Goal: Task Accomplishment & Management: Use online tool/utility

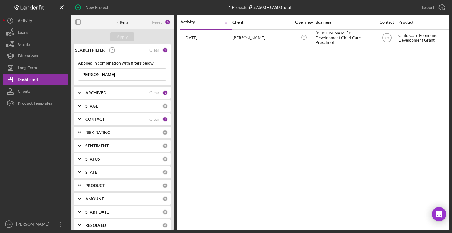
drag, startPoint x: 102, startPoint y: 74, endPoint x: 69, endPoint y: 71, distance: 32.5
click at [69, 71] on div "New Project 1 Projects $7,500 • $7,500 Total [PERSON_NAME] Export Icon/Export F…" at bounding box center [226, 115] width 446 height 230
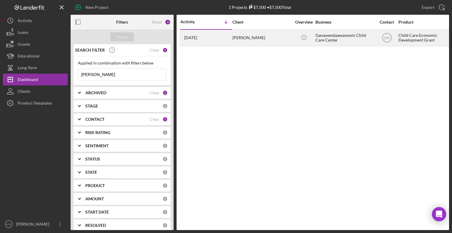
type input "[PERSON_NAME]"
click at [258, 39] on div "[PERSON_NAME]" at bounding box center [261, 38] width 59 height 16
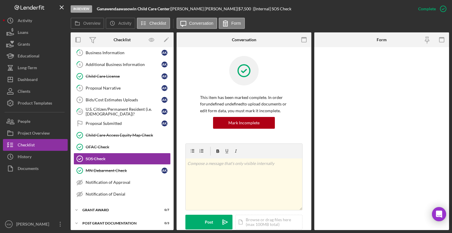
scroll to position [62, 0]
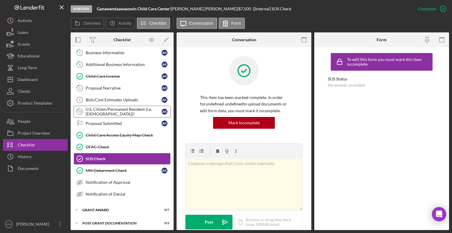
click at [114, 110] on div "U.S. Citizen/Permanent Resident (i.e. [DEMOGRAPHIC_DATA])?" at bounding box center [124, 111] width 76 height 9
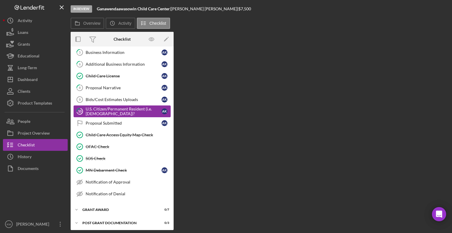
scroll to position [62, 0]
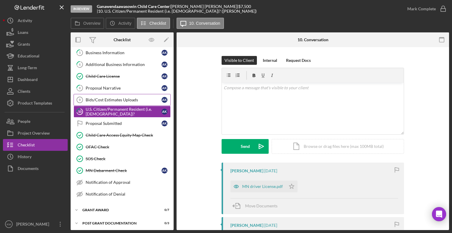
click at [113, 102] on link "Bids/Cost Estimates Uploads 9 Bids/Cost Estimates Uploads A K" at bounding box center [122, 100] width 97 height 12
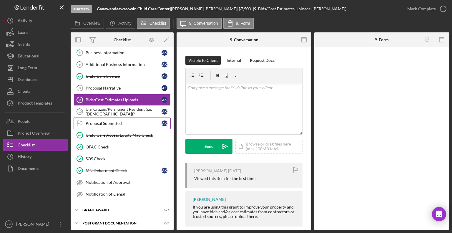
click at [97, 121] on div "Proposal Submitted" at bounding box center [124, 123] width 76 height 5
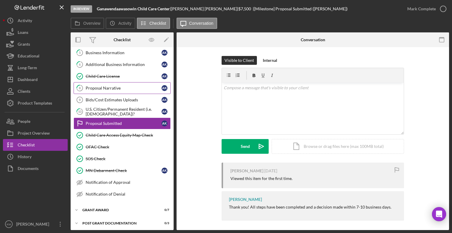
click at [108, 91] on link "8 Proposal Narrative A K" at bounding box center [122, 88] width 97 height 12
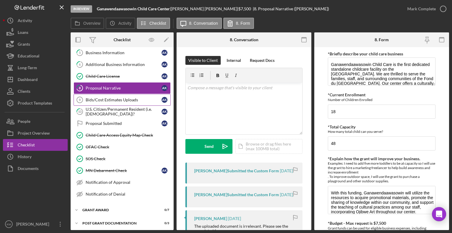
click at [109, 99] on div "Bids/Cost Estimates Uploads" at bounding box center [124, 99] width 76 height 5
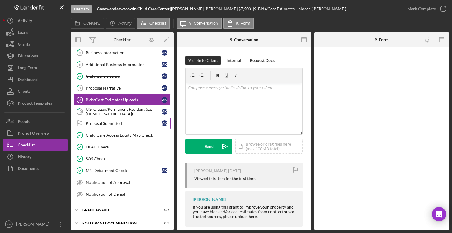
click at [109, 122] on div "Proposal Submitted" at bounding box center [124, 123] width 76 height 5
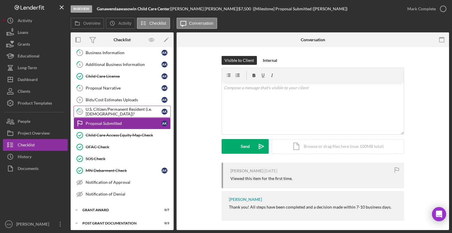
click at [106, 112] on div "U.S. Citizen/Permanent Resident (i.e. [DEMOGRAPHIC_DATA])?" at bounding box center [124, 111] width 76 height 9
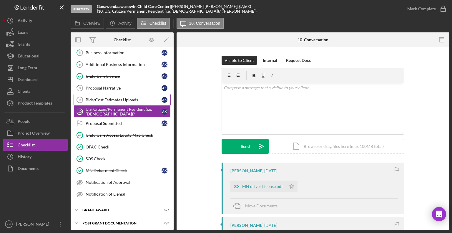
click at [104, 103] on link "Bids/Cost Estimates Uploads 9 Bids/Cost Estimates Uploads A K" at bounding box center [122, 100] width 97 height 12
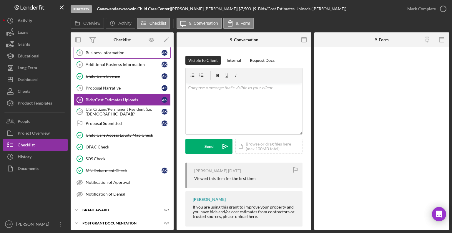
click at [118, 52] on div "Business Information" at bounding box center [124, 52] width 76 height 5
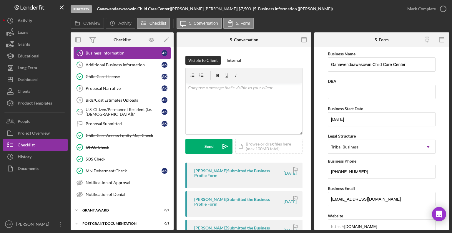
scroll to position [62, 0]
click at [120, 87] on div "Proposal Narrative" at bounding box center [124, 88] width 76 height 5
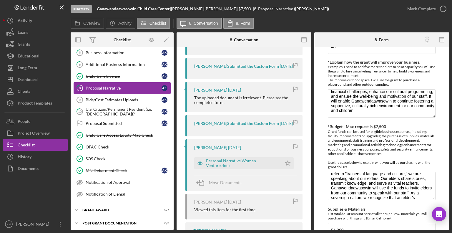
scroll to position [131, 0]
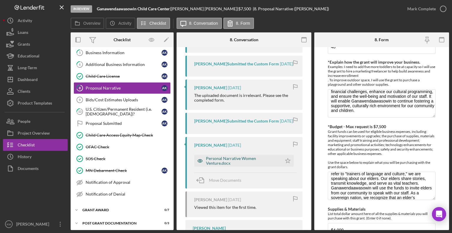
click at [269, 165] on div "Personal Narrative Women Venture.docx" at bounding box center [242, 160] width 73 height 9
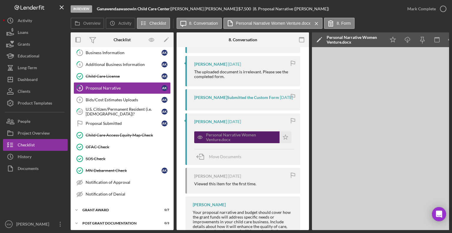
scroll to position [155, 0]
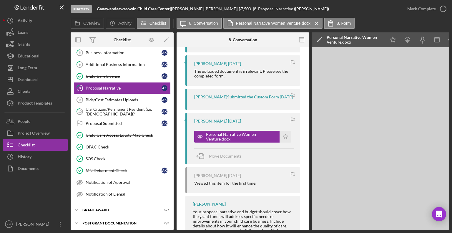
click at [262, 109] on div "[PERSON_NAME] Submitted the Custom Form [DATE]" at bounding box center [242, 99] width 115 height 21
click at [270, 76] on div "[PERSON_NAME] [DATE] The uploaded document is irrelevant. Please see the comple…" at bounding box center [242, 70] width 115 height 30
click at [252, 109] on div "[PERSON_NAME] Submitted the Custom Form [DATE]" at bounding box center [242, 99] width 115 height 21
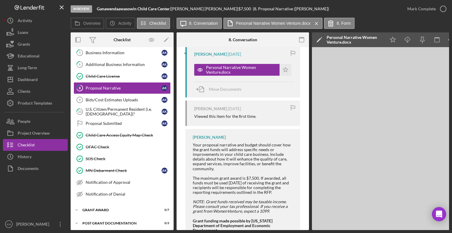
scroll to position [218, 0]
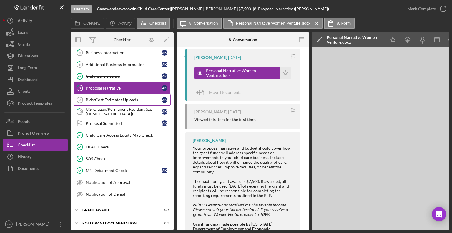
click at [111, 98] on div "Bids/Cost Estimates Uploads" at bounding box center [124, 99] width 76 height 5
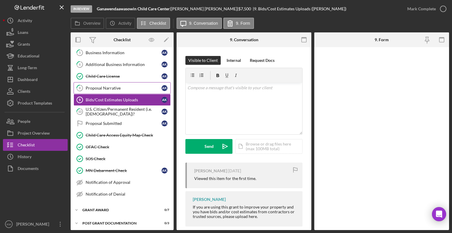
click at [121, 89] on div "Proposal Narrative" at bounding box center [124, 88] width 76 height 5
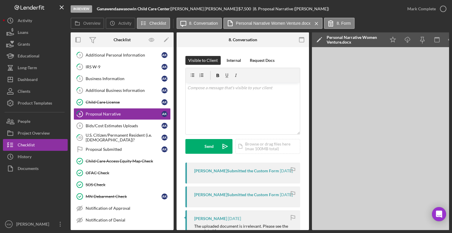
scroll to position [38, 0]
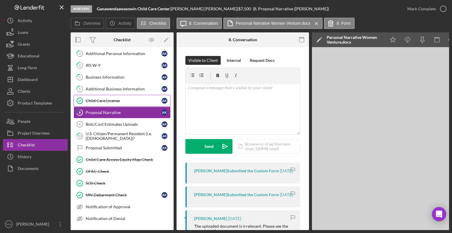
click at [124, 100] on div "Child Care License" at bounding box center [124, 100] width 76 height 5
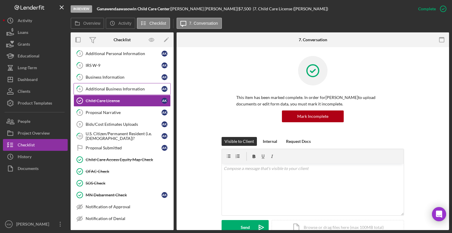
click at [129, 93] on link "6 Additional Business Information A K" at bounding box center [122, 89] width 97 height 12
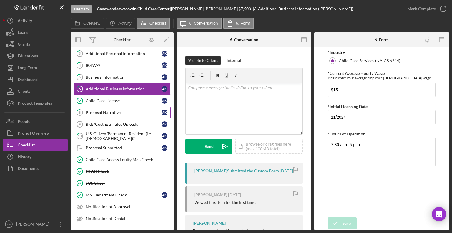
click at [118, 114] on link "8 Proposal Narrative A K" at bounding box center [122, 112] width 97 height 12
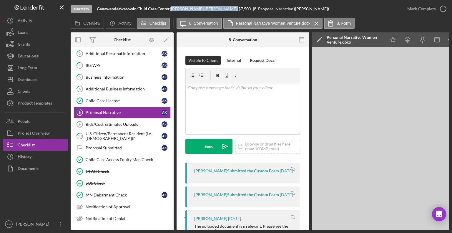
drag, startPoint x: 176, startPoint y: 9, endPoint x: 203, endPoint y: 9, distance: 26.8
click at [203, 9] on div "[PERSON_NAME] |" at bounding box center [204, 8] width 67 height 5
copy div "[PERSON_NAME]"
